Goal: Task Accomplishment & Management: Use online tool/utility

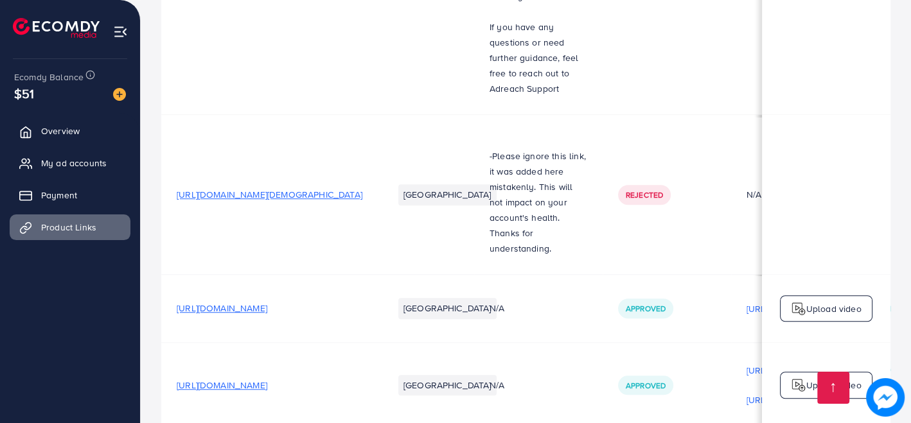
scroll to position [0, 291]
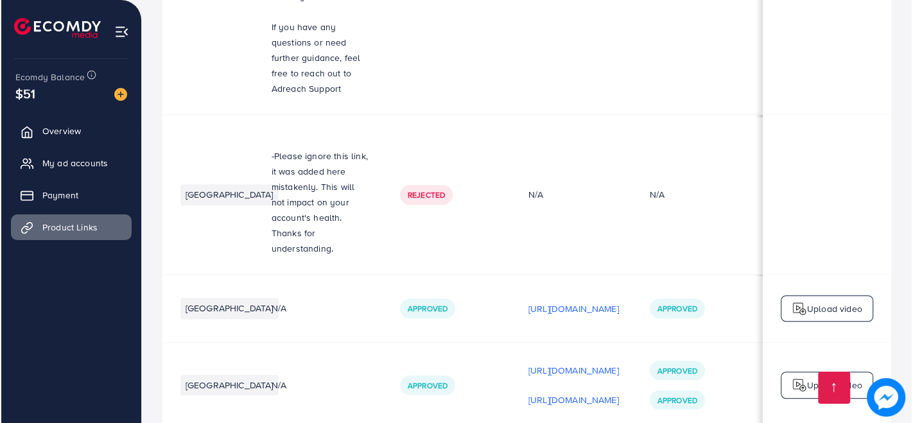
scroll to position [0, 291]
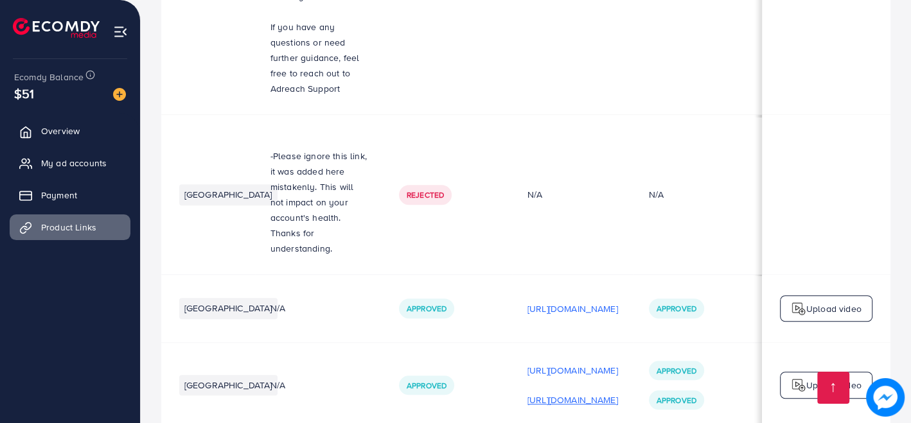
click at [527, 392] on p "[URL][DOMAIN_NAME]" at bounding box center [572, 399] width 91 height 15
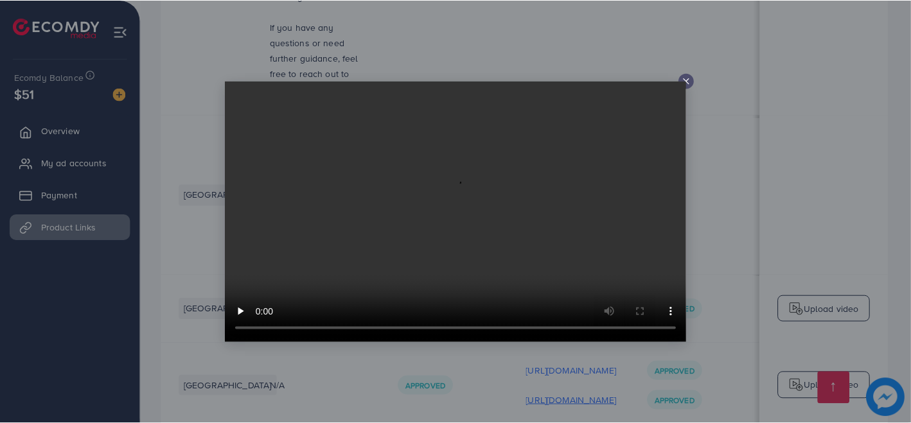
scroll to position [0, 290]
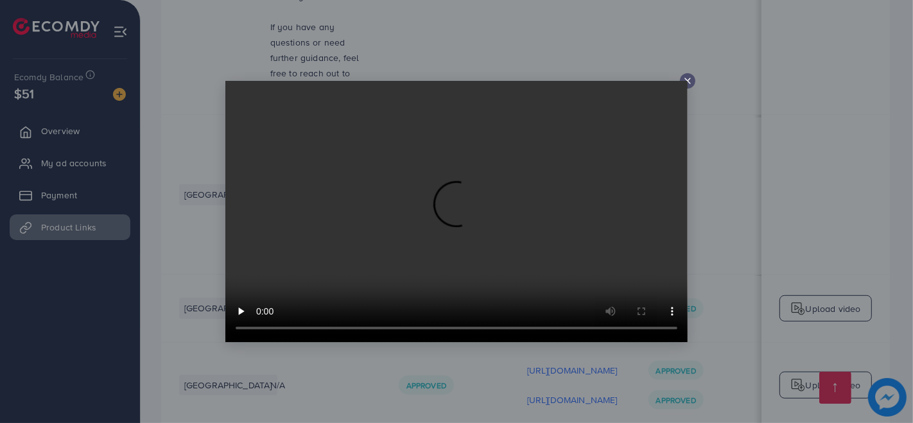
click at [690, 82] on icon at bounding box center [688, 81] width 10 height 10
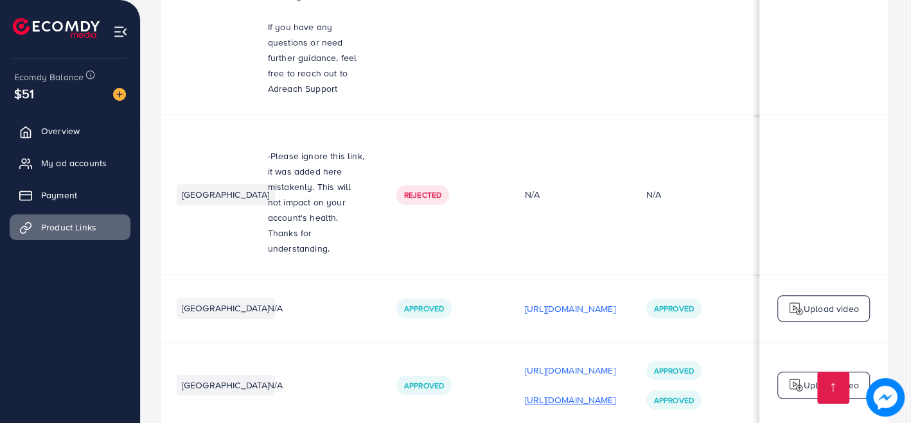
scroll to position [0, 288]
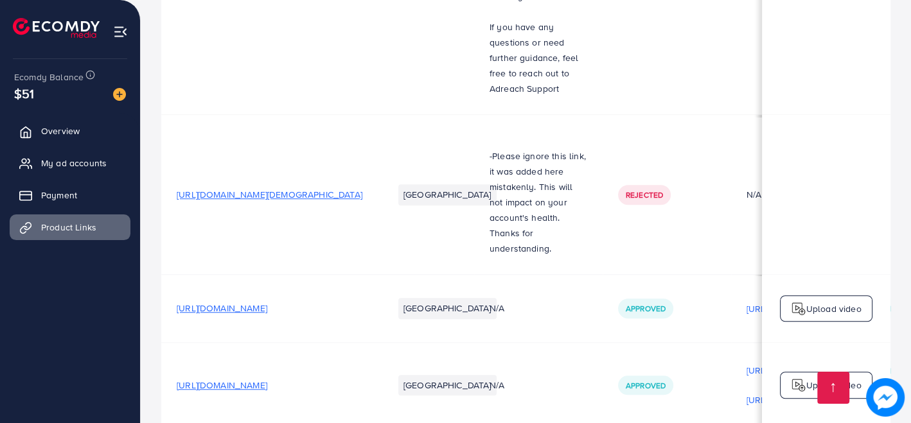
click at [267, 302] on span "[URL][DOMAIN_NAME]" at bounding box center [222, 308] width 91 height 13
click at [256, 379] on span "[URL][DOMAIN_NAME]" at bounding box center [222, 385] width 91 height 13
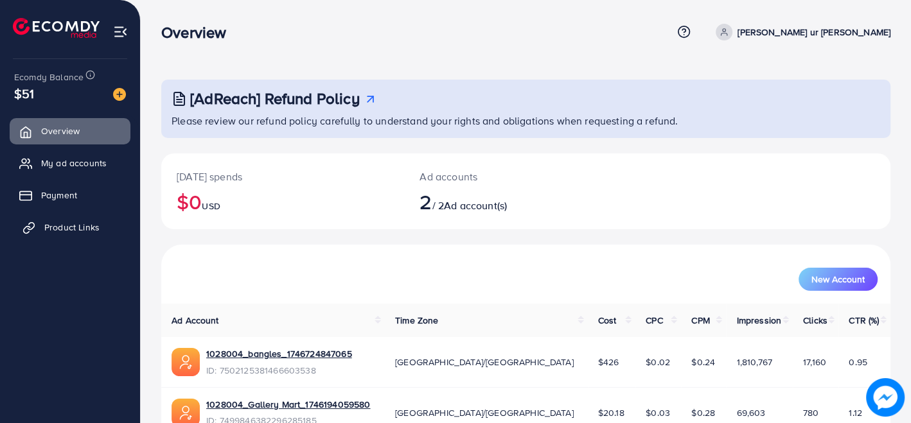
click at [60, 232] on span "Product Links" at bounding box center [71, 227] width 55 height 13
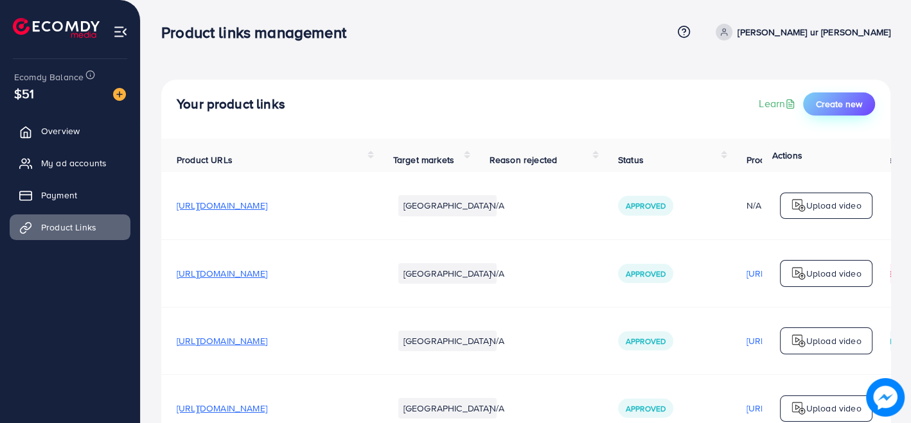
click at [836, 94] on button "Create new" at bounding box center [839, 103] width 72 height 23
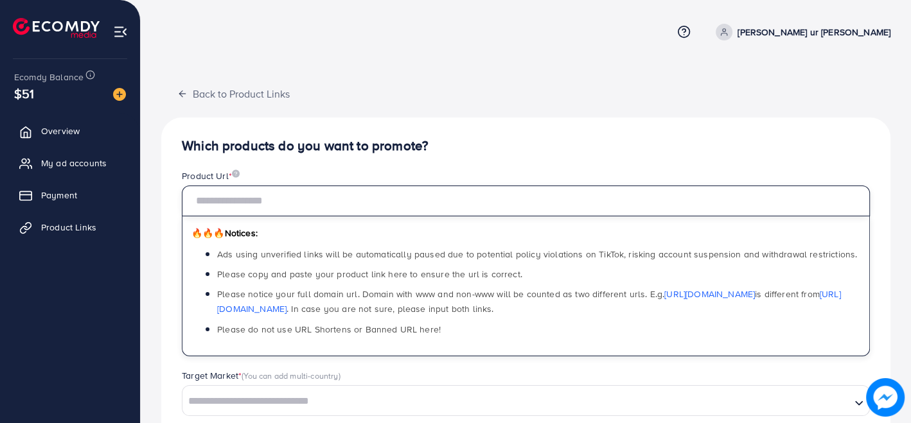
click at [550, 200] on input "text" at bounding box center [526, 201] width 688 height 31
paste input "**********"
type input "**********"
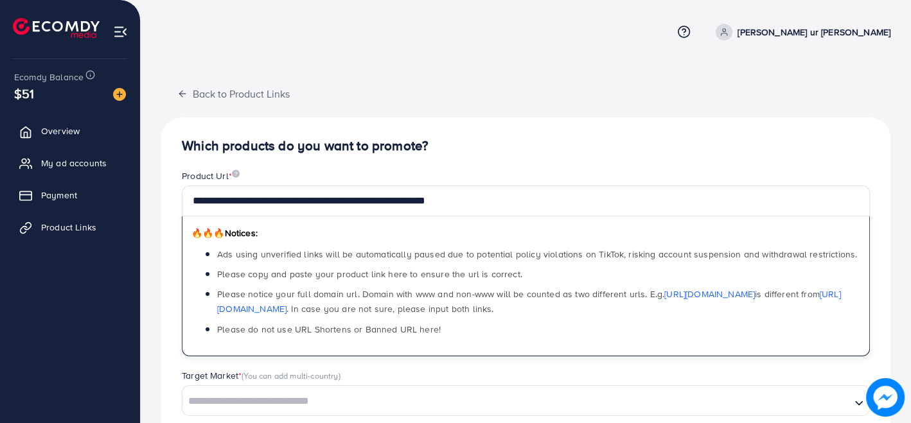
click at [545, 137] on div "**********" at bounding box center [525, 403] width 729 height 570
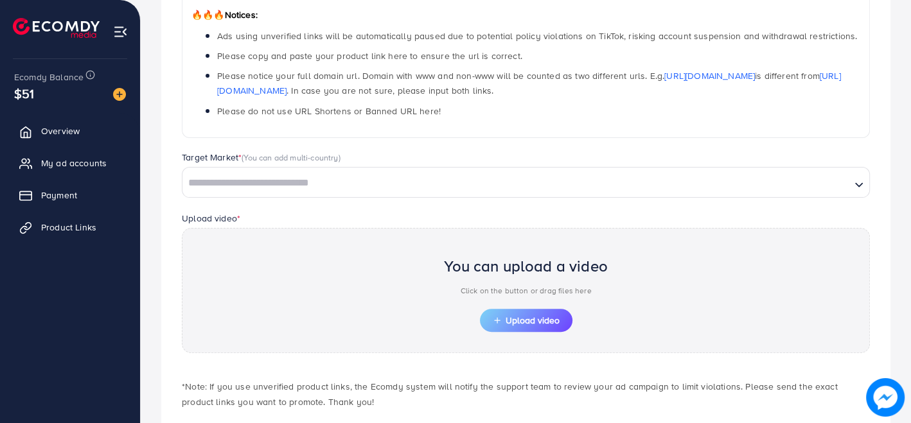
scroll to position [268, 0]
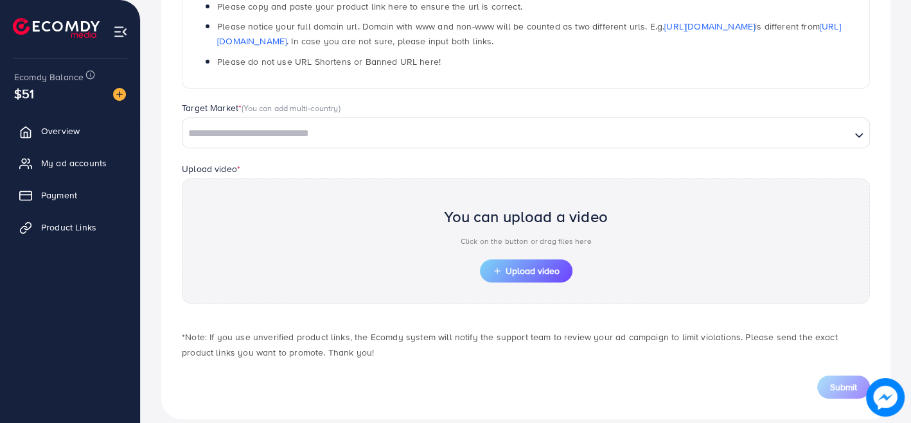
click at [324, 142] on div "Loading..." at bounding box center [526, 133] width 688 height 31
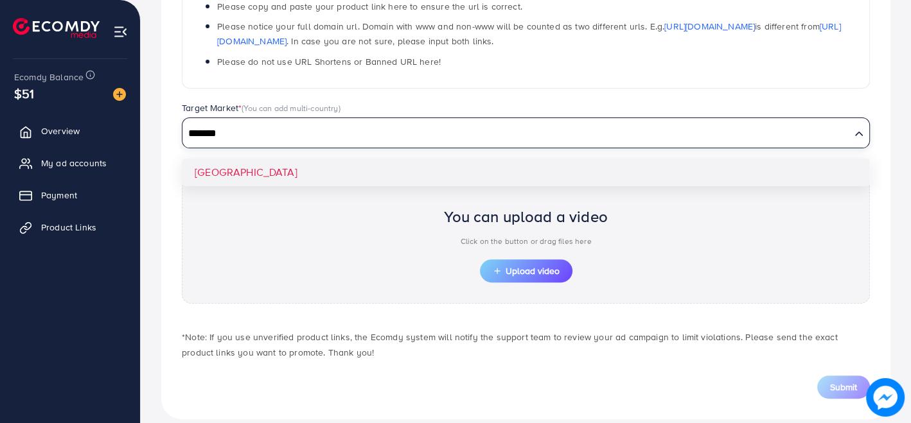
type input "*******"
click at [225, 170] on div "**********" at bounding box center [525, 135] width 729 height 570
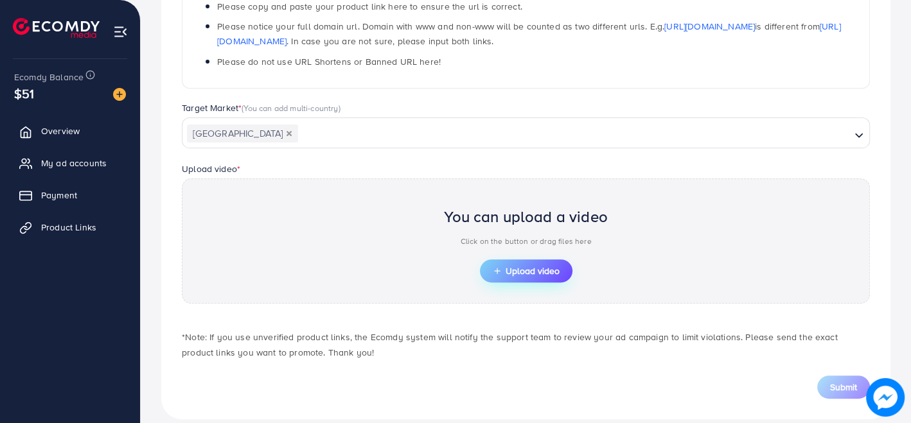
click at [529, 270] on span "Upload video" at bounding box center [526, 271] width 67 height 9
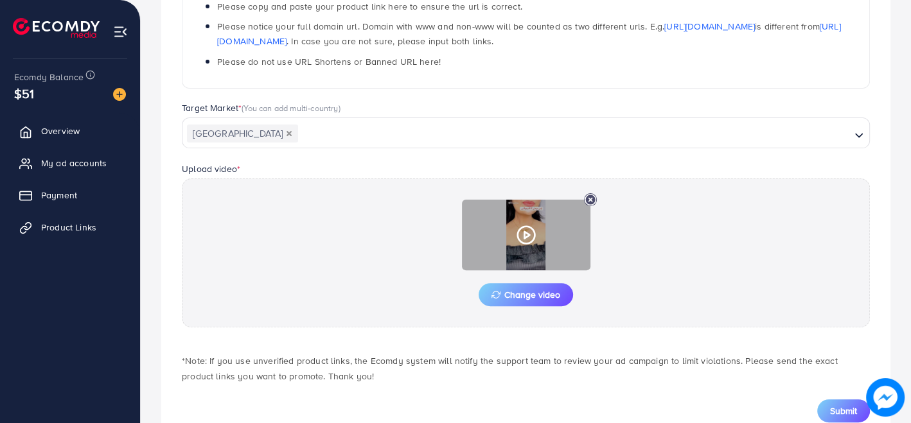
scroll to position [298, 0]
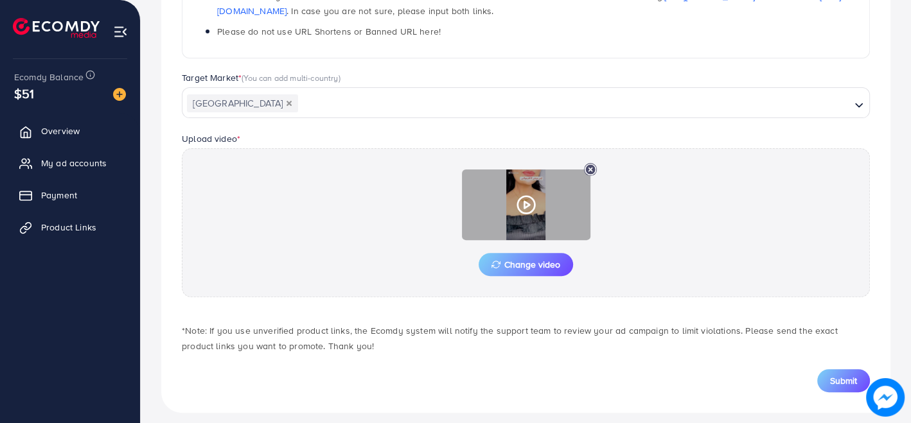
click at [527, 195] on icon at bounding box center [526, 205] width 21 height 21
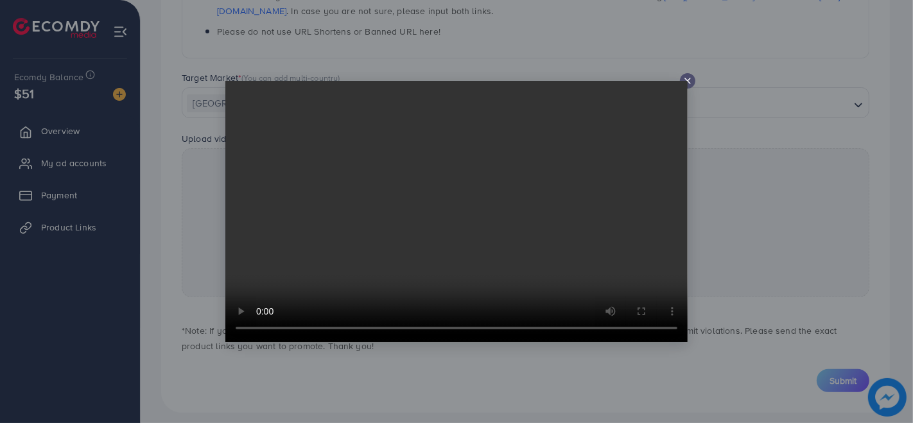
click at [691, 78] on icon at bounding box center [688, 81] width 10 height 10
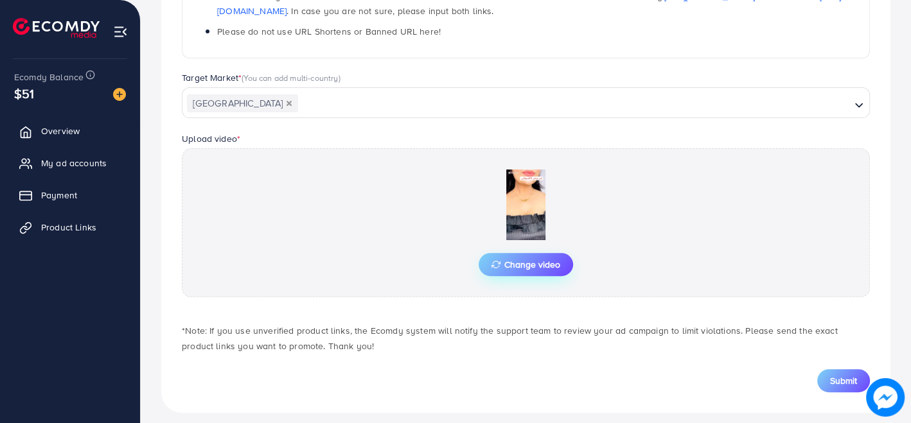
click at [490, 268] on button "Change video" at bounding box center [526, 264] width 94 height 23
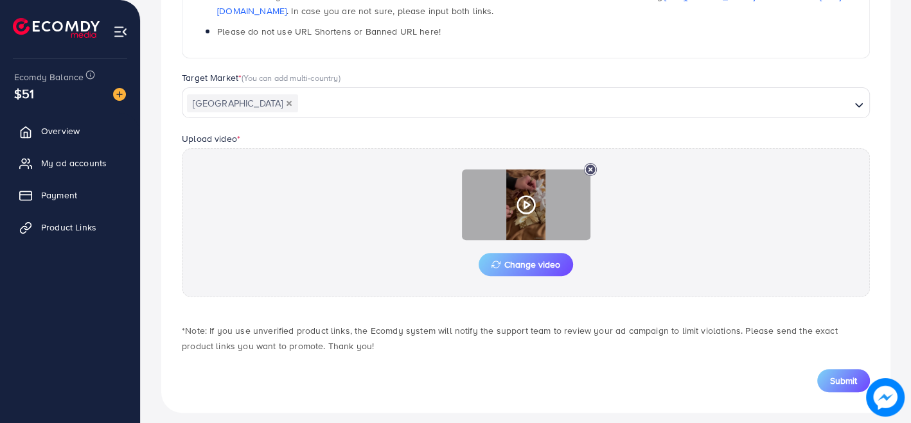
click at [525, 195] on icon at bounding box center [526, 205] width 21 height 21
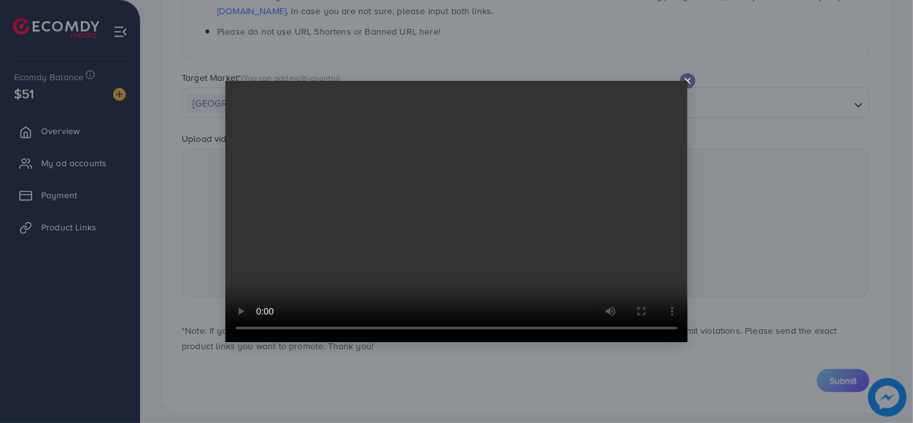
click at [690, 84] on line at bounding box center [687, 80] width 5 height 5
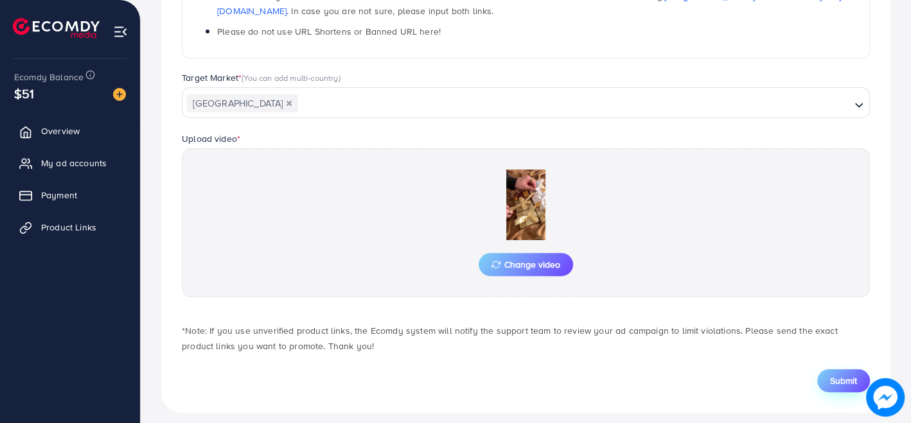
click at [845, 386] on button "Submit" at bounding box center [843, 380] width 53 height 23
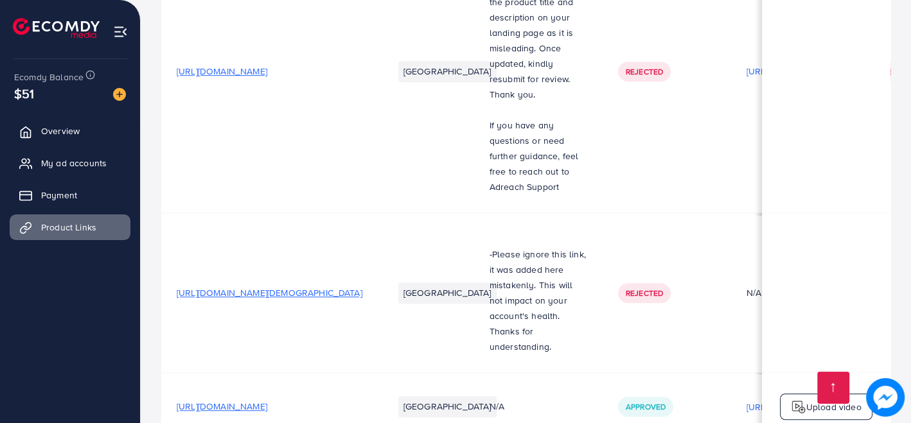
scroll to position [4954, 0]
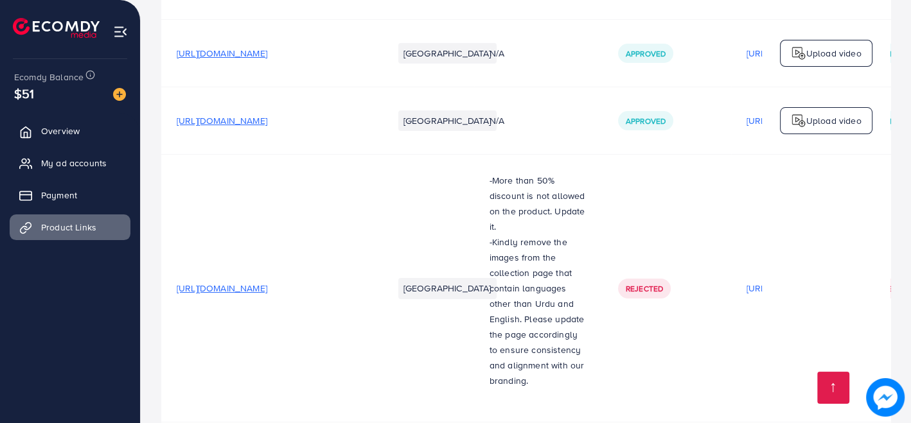
scroll to position [4954, 0]
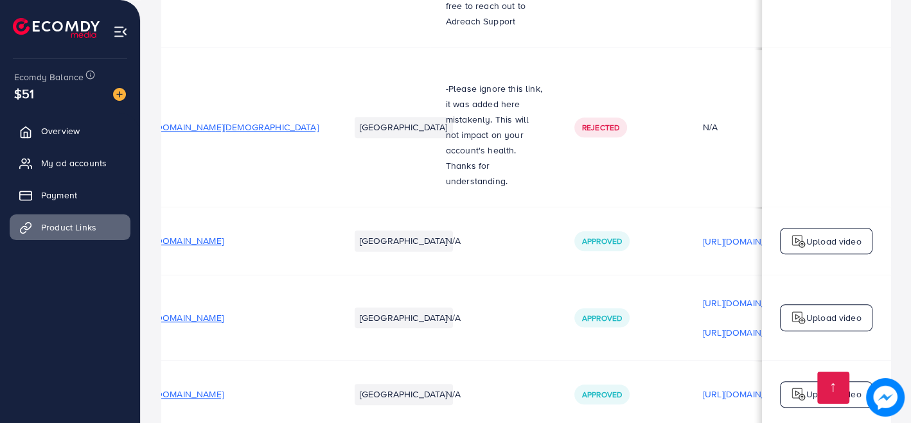
scroll to position [0, 44]
click at [224, 388] on span "[URL][DOMAIN_NAME]" at bounding box center [178, 394] width 91 height 13
